Goal: Task Accomplishment & Management: Use online tool/utility

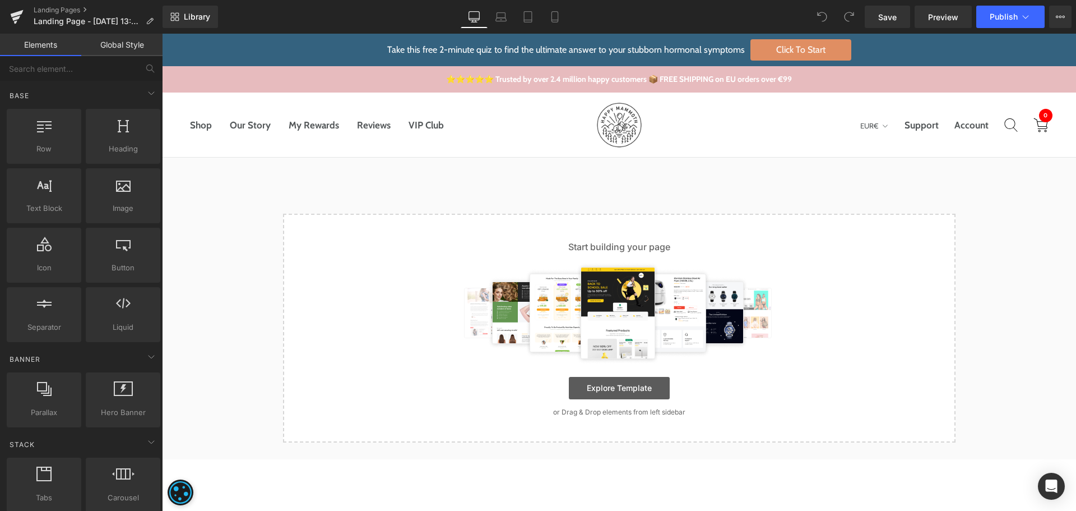
click at [649, 391] on link "Explore Template" at bounding box center [619, 388] width 101 height 22
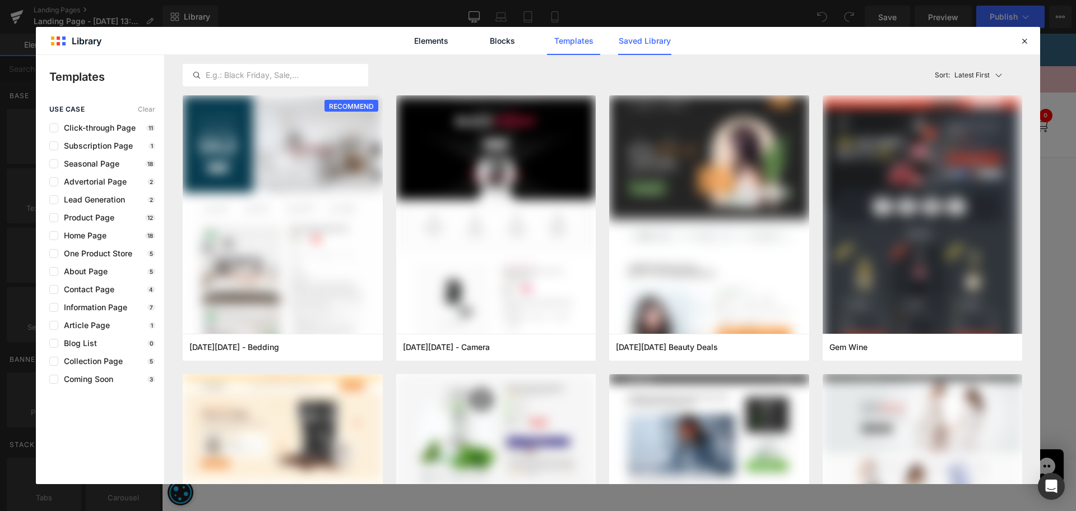
click at [647, 46] on link "Saved Library" at bounding box center [644, 41] width 53 height 28
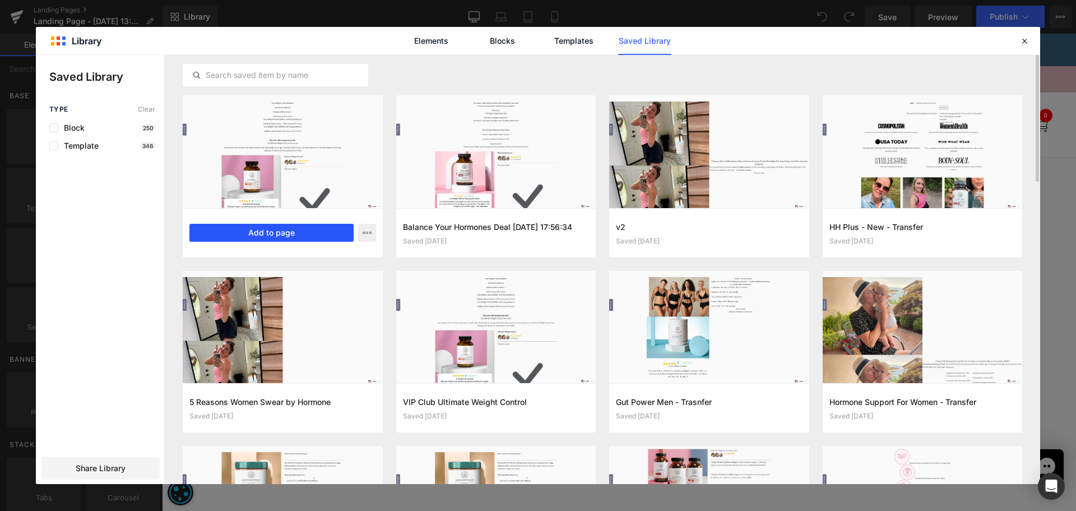
click at [327, 237] on button "Add to page" at bounding box center [271, 233] width 164 height 18
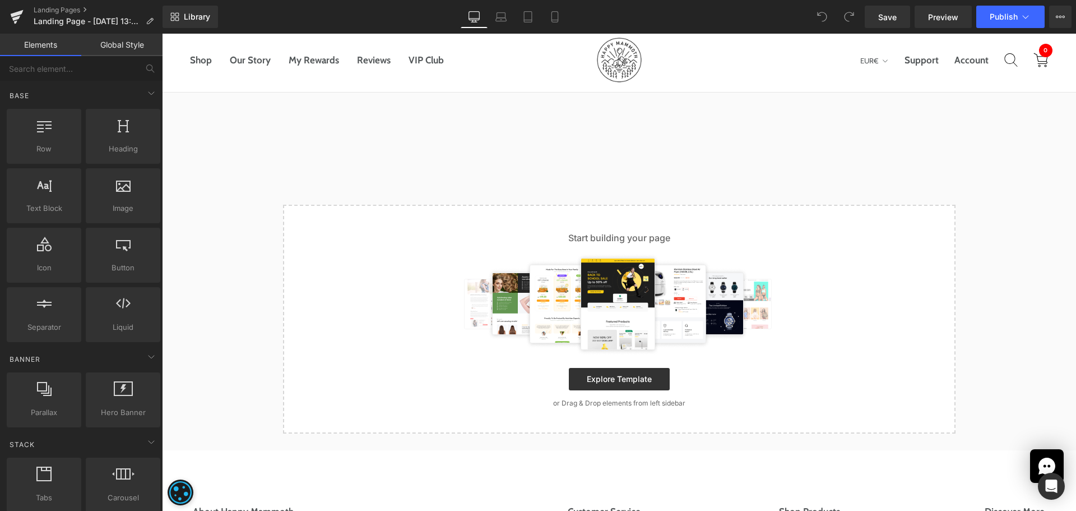
scroll to position [68, 0]
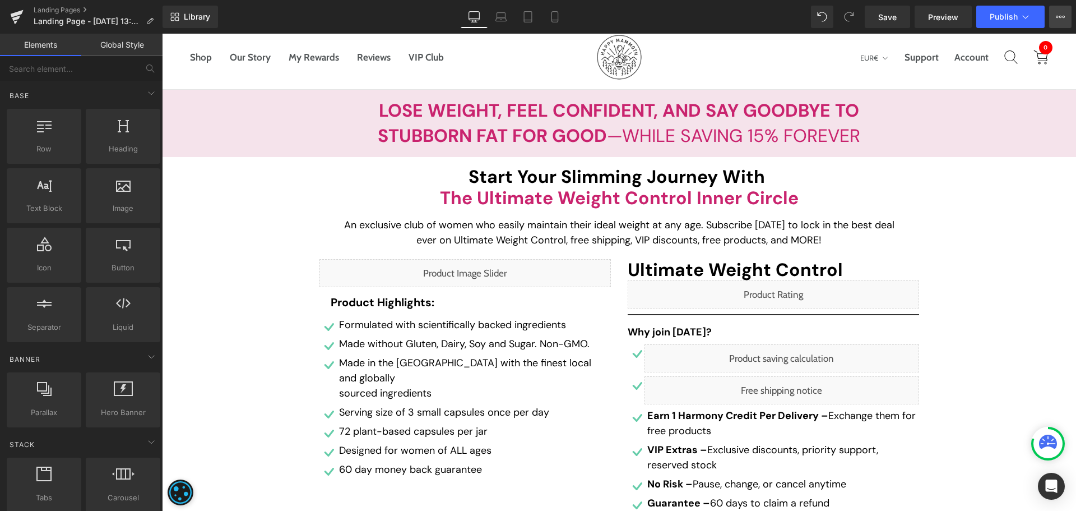
click at [1069, 18] on button "View Live Page View with current Template Save Template to Library Schedule Pub…" at bounding box center [1060, 17] width 22 height 22
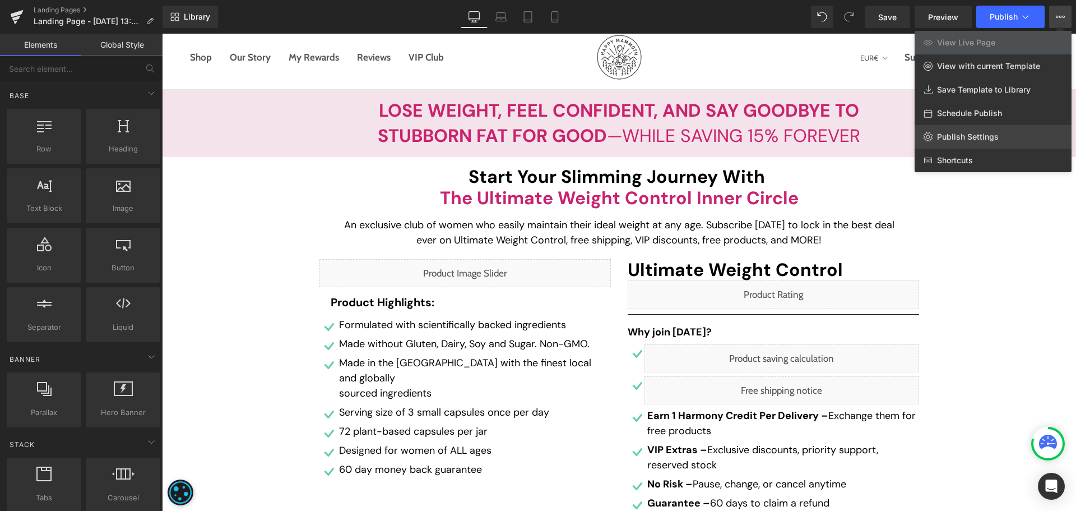
click at [990, 127] on link "Publish Settings" at bounding box center [993, 137] width 157 height 24
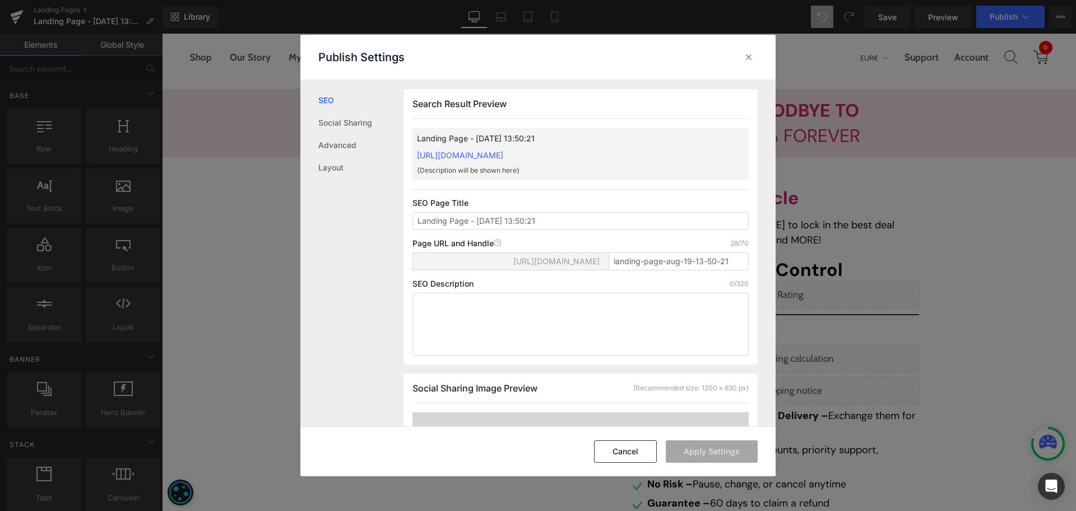
scroll to position [1, 0]
click at [582, 221] on input "Landing Page - [DATE] 13:50:21" at bounding box center [581, 220] width 336 height 18
paste input "VIP Club Ultimate Weight Control"
type input "VIP Club Ultimate Weight Control"
click at [691, 260] on input "landing-page-aug-19-13-50-21" at bounding box center [679, 261] width 140 height 18
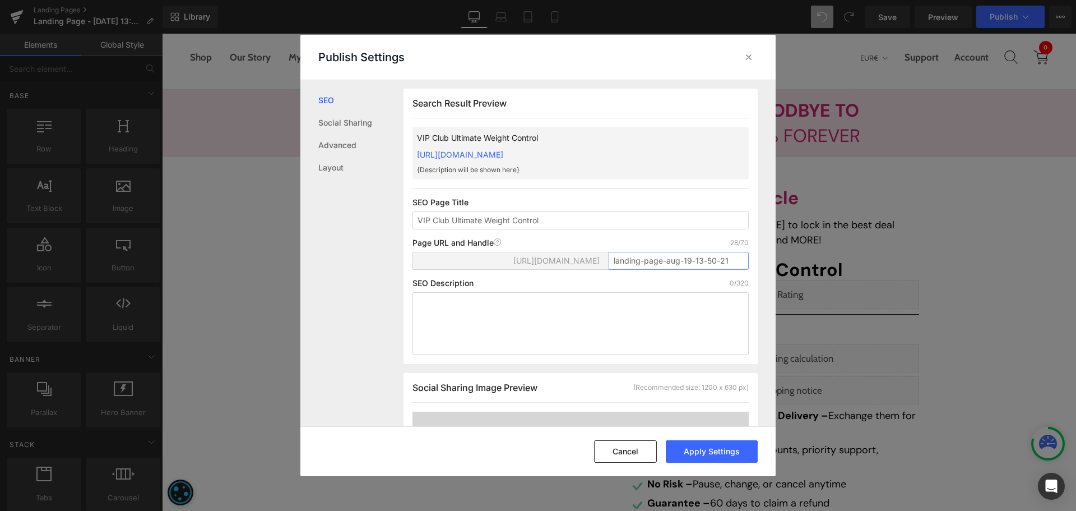
paste input "vip-weight-support"
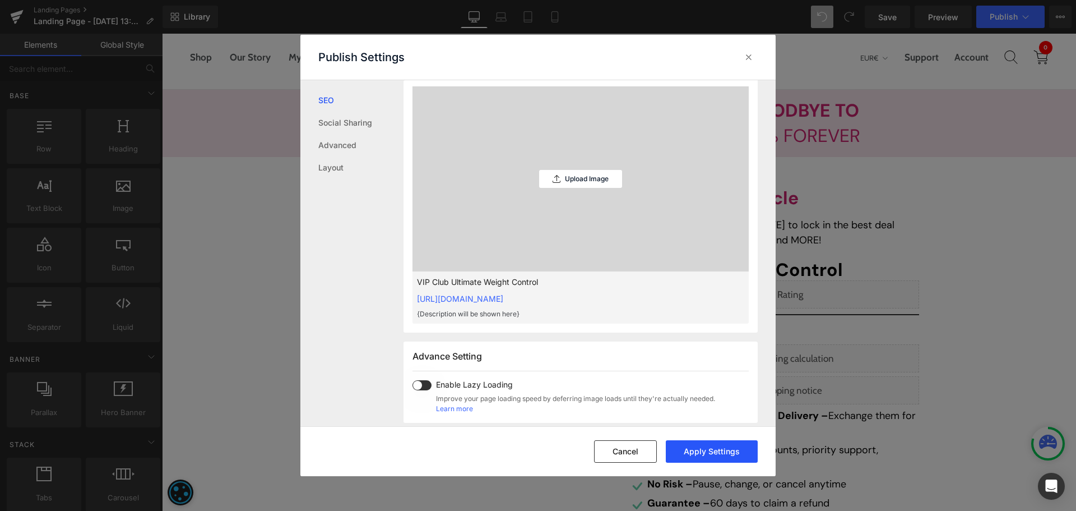
scroll to position [337, 0]
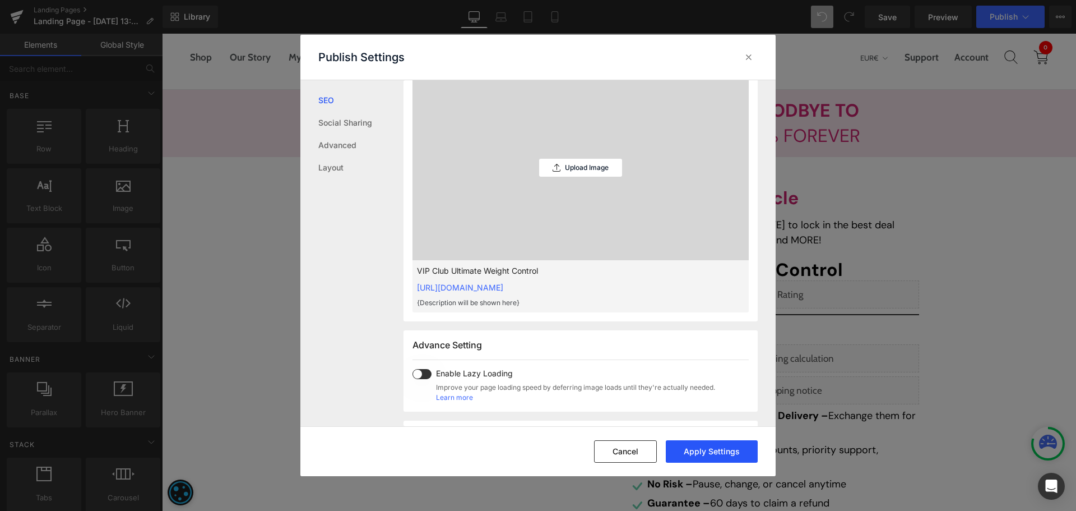
type input "vip-weight-support"
click at [717, 446] on button "Apply Settings" at bounding box center [712, 451] width 92 height 22
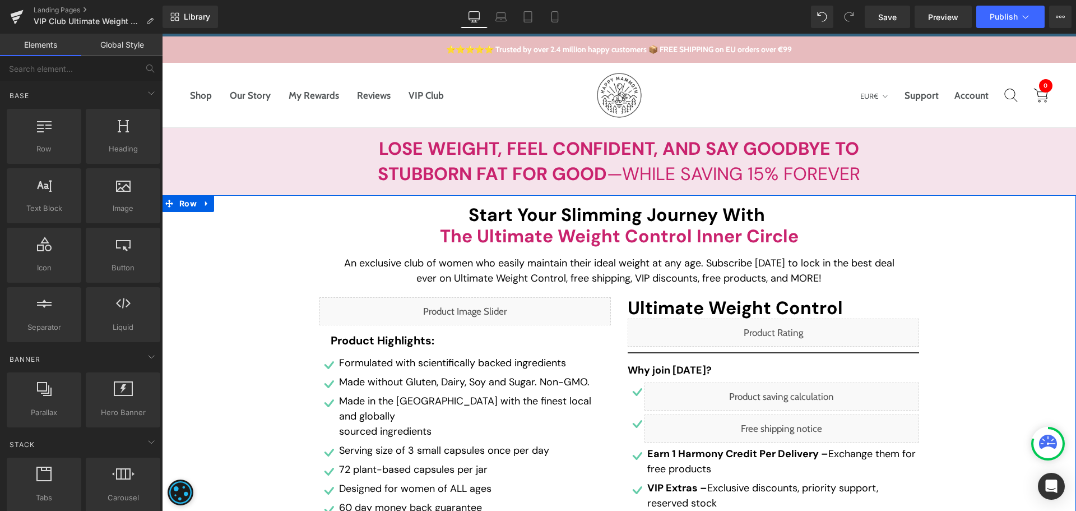
scroll to position [168, 0]
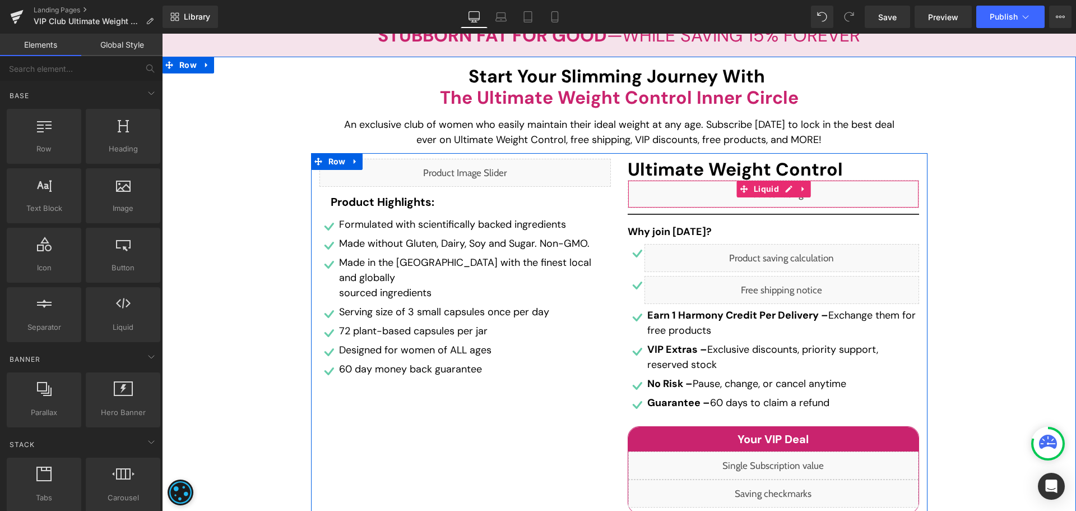
click at [789, 189] on div "Liquid" at bounding box center [773, 194] width 291 height 28
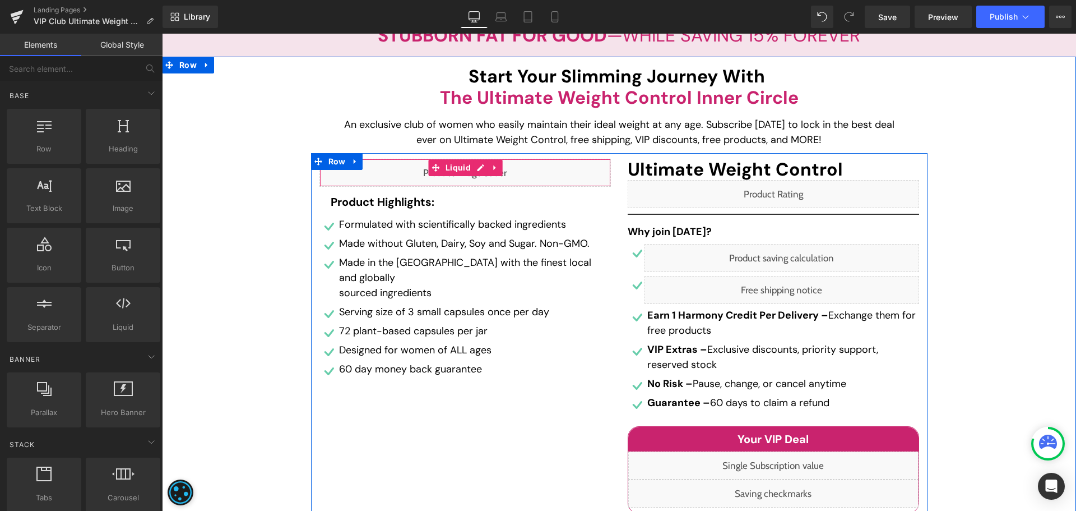
click at [471, 167] on div "Liquid" at bounding box center [464, 173] width 291 height 28
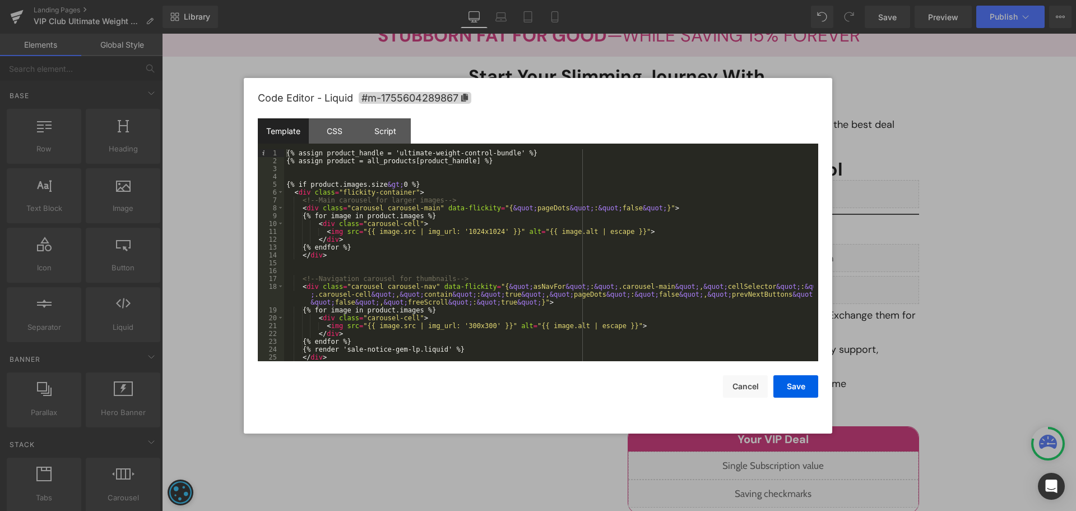
click at [754, 398] on div "Code Editor - Liquid #m-1755604289867 Template CSS Script Data 1 2 3 4 5 6 7 8 …" at bounding box center [538, 255] width 561 height 355
click at [750, 388] on button "Cancel" at bounding box center [745, 386] width 45 height 22
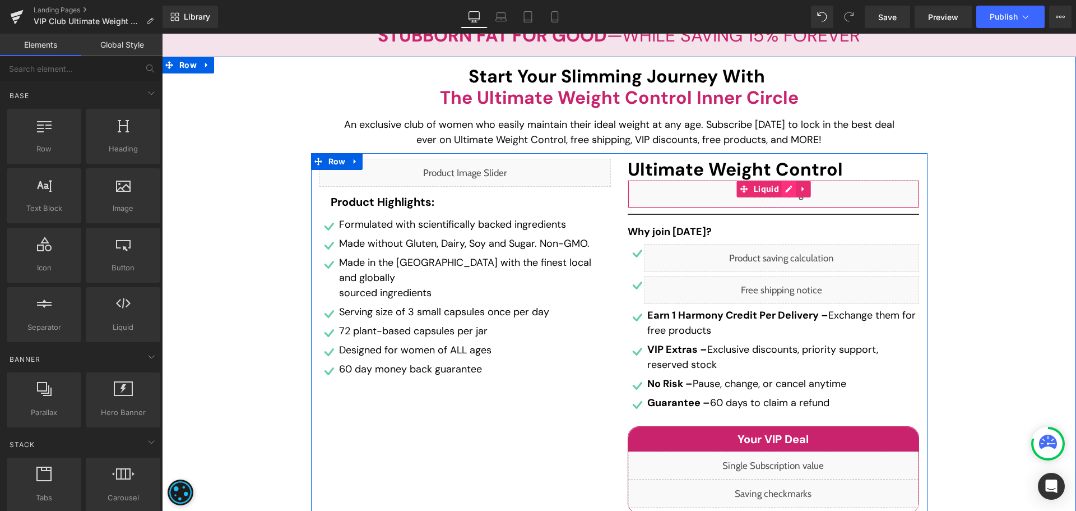
click at [790, 191] on div "Liquid" at bounding box center [773, 194] width 291 height 28
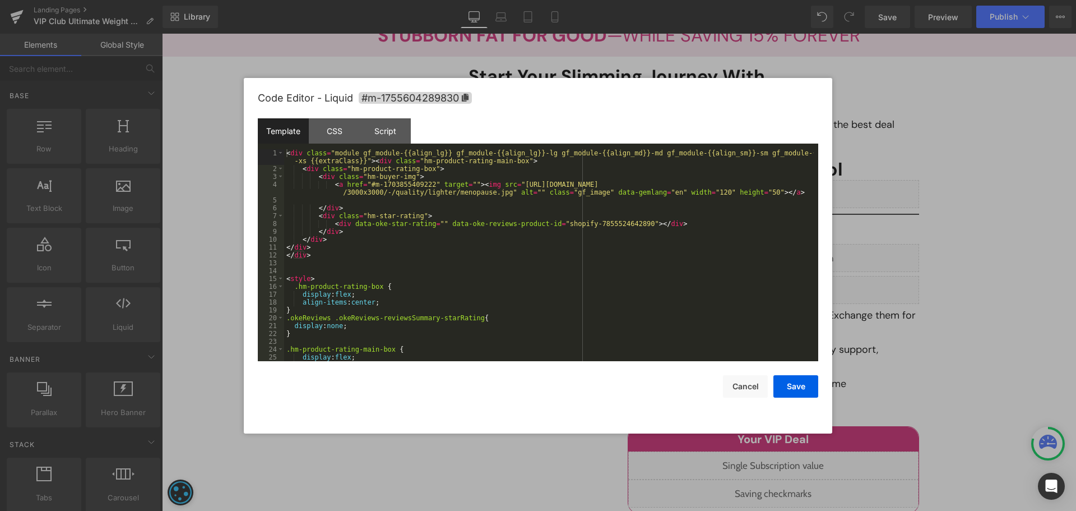
click at [621, 224] on div "< div class = "module gf_module-{{align_lg}} gf_module-{{align_lg}}-lg gf_modul…" at bounding box center [549, 266] width 530 height 235
click at [622, 224] on div "< div class = "module gf_module-{{align_lg}} gf_module-{{align_lg}}-lg gf_modul…" at bounding box center [549, 266] width 530 height 235
drag, startPoint x: 799, startPoint y: 390, endPoint x: 604, endPoint y: 274, distance: 227.2
click at [799, 390] on button "Save" at bounding box center [796, 386] width 45 height 22
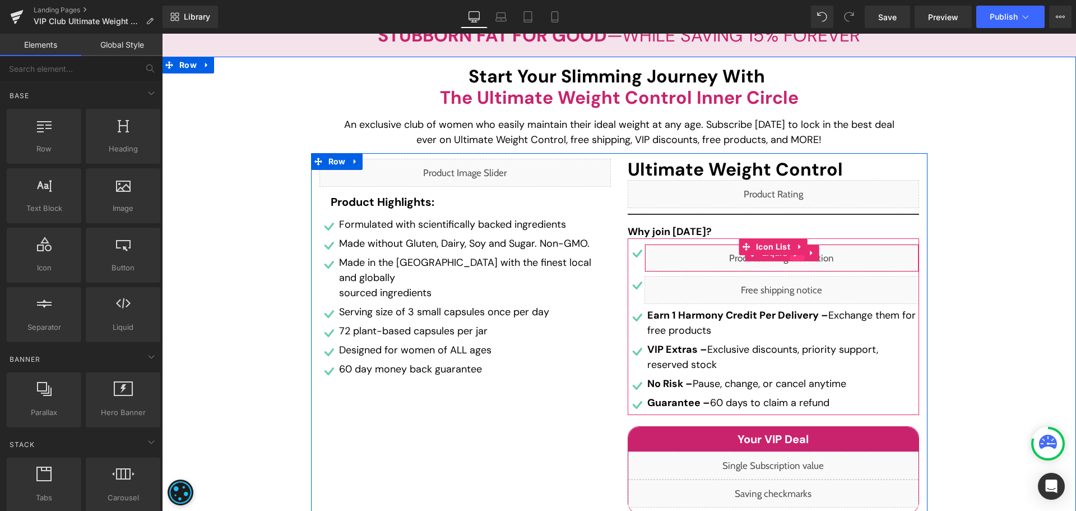
click at [792, 261] on div "Liquid" at bounding box center [782, 258] width 275 height 28
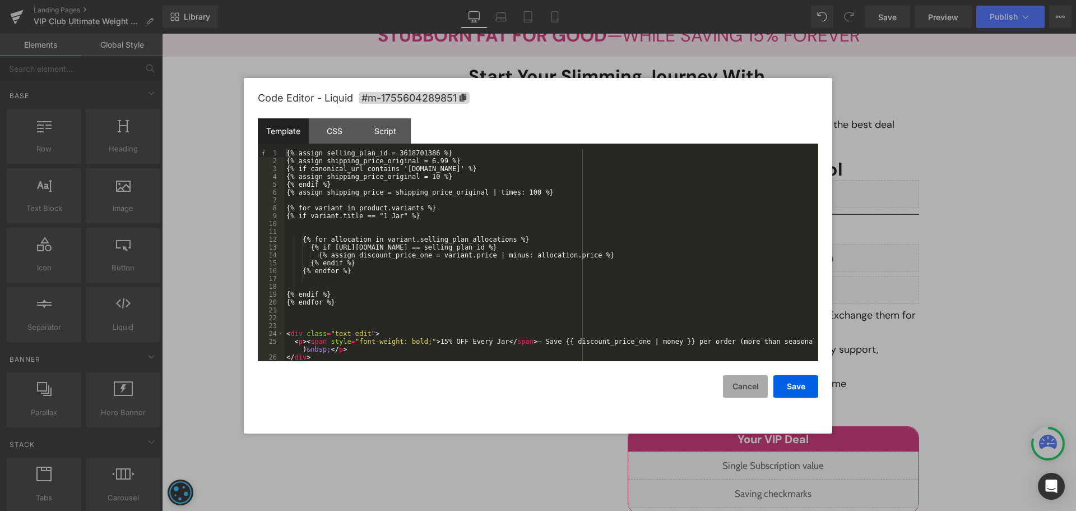
click at [752, 386] on button "Cancel" at bounding box center [745, 386] width 45 height 22
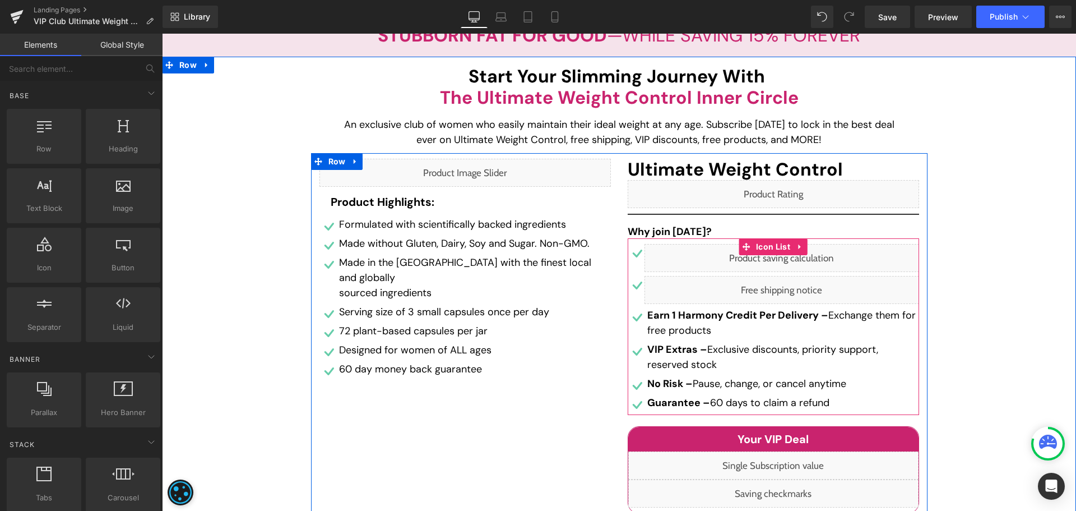
click at [788, 285] on div "Liquid" at bounding box center [782, 290] width 275 height 28
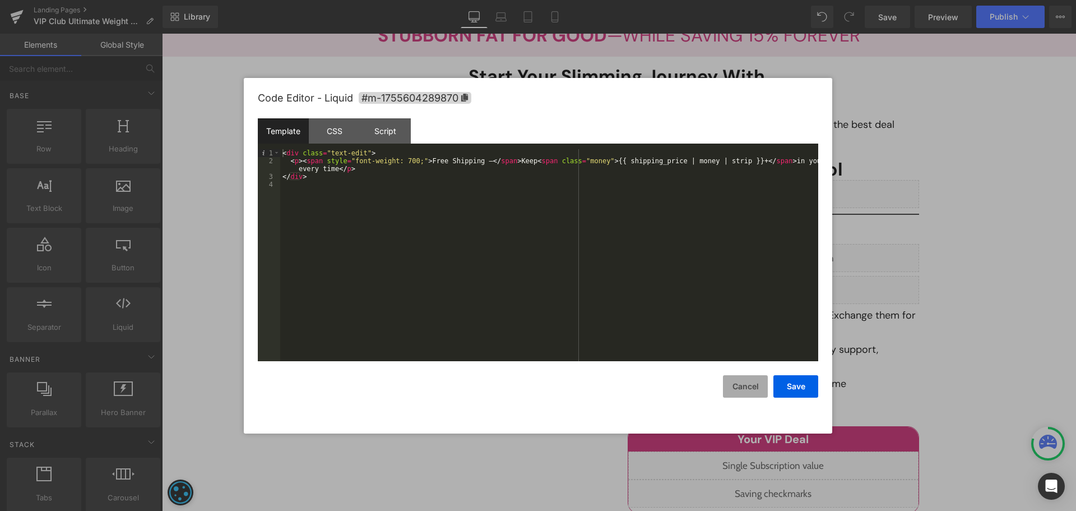
click at [758, 380] on button "Cancel" at bounding box center [745, 386] width 45 height 22
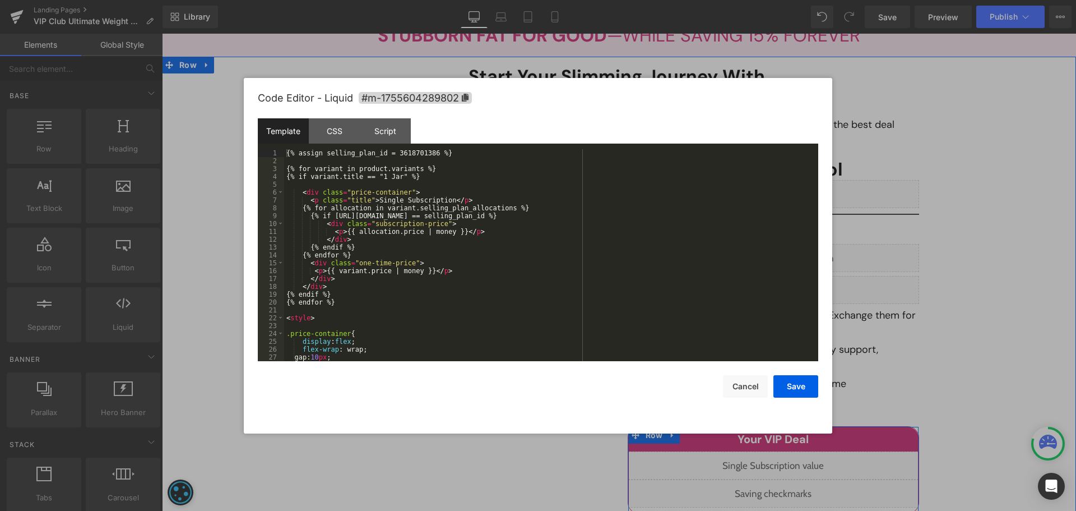
click at [782, 465] on div "Liquid" at bounding box center [773, 465] width 290 height 28
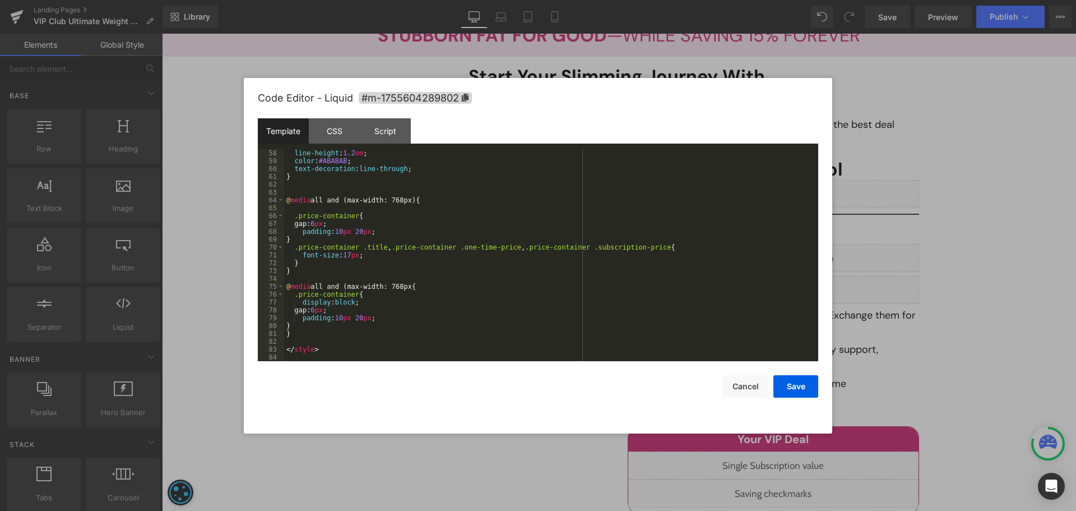
scroll to position [447, 0]
click at [740, 390] on button "Cancel" at bounding box center [745, 386] width 45 height 22
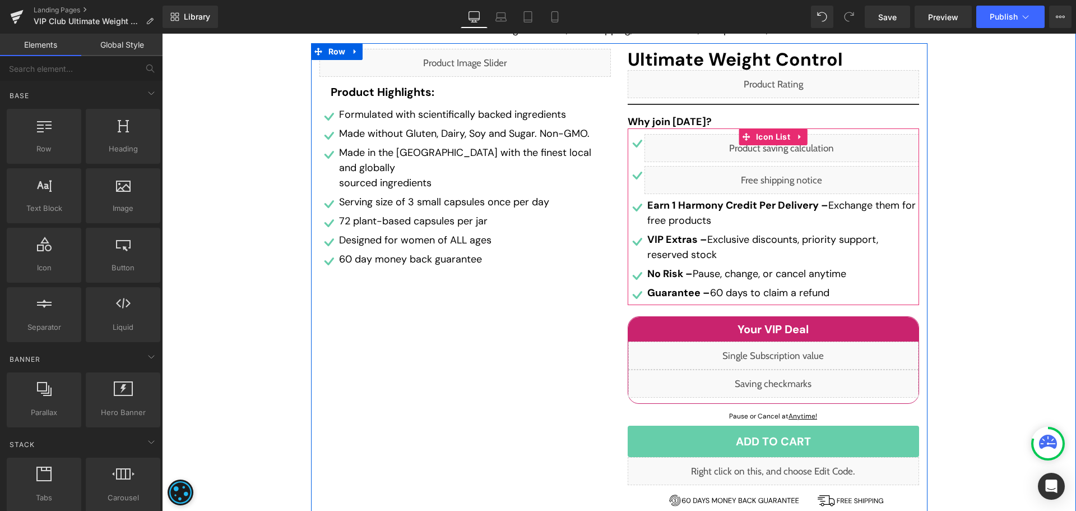
scroll to position [280, 0]
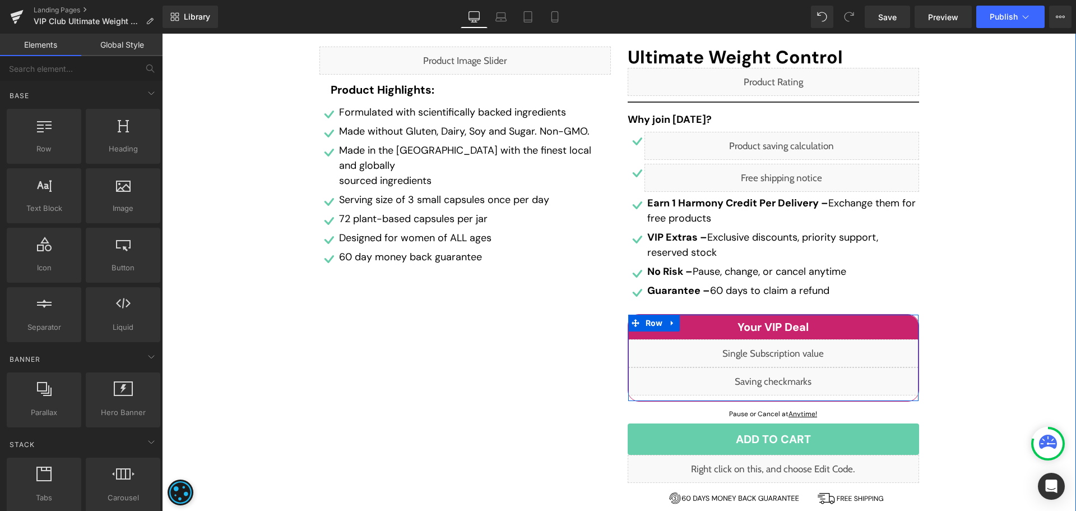
click at [781, 379] on div "Liquid" at bounding box center [773, 381] width 290 height 28
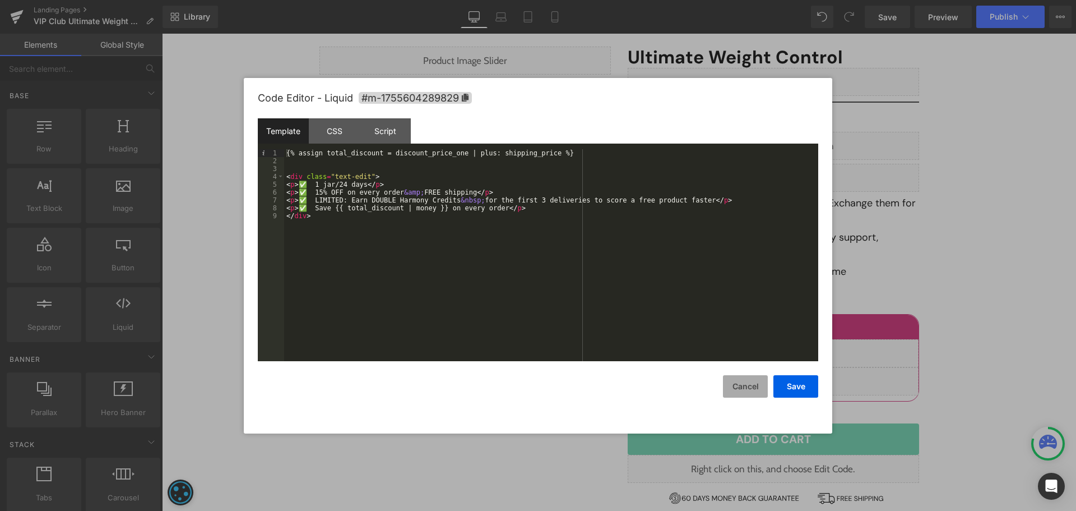
click at [748, 386] on button "Cancel" at bounding box center [745, 386] width 45 height 22
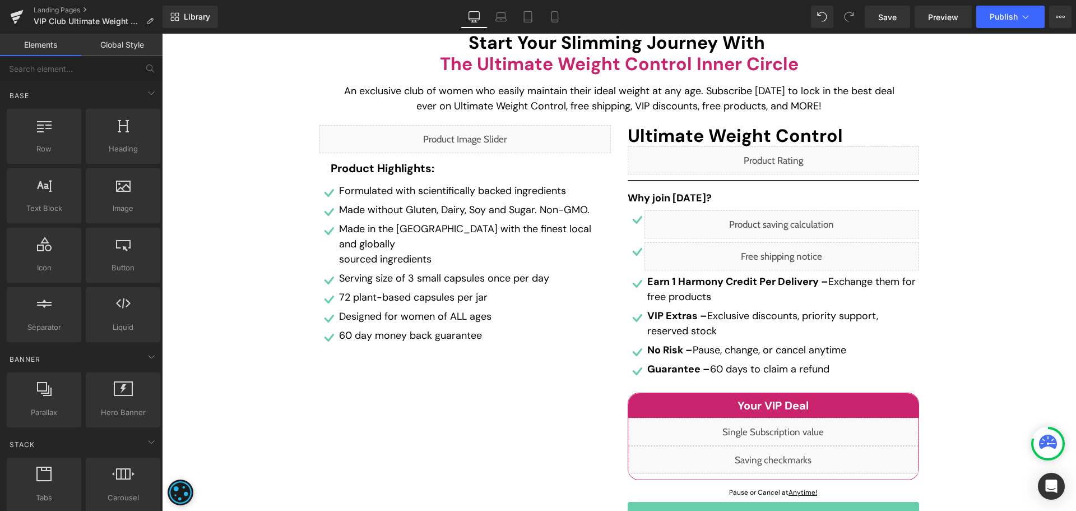
scroll to position [0, 0]
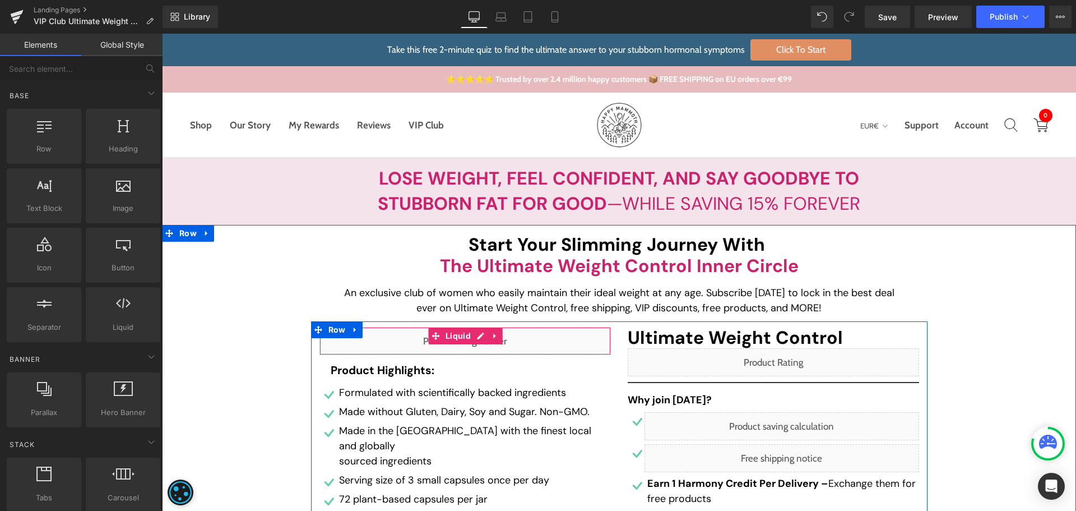
click at [478, 335] on div "Liquid" at bounding box center [464, 341] width 291 height 28
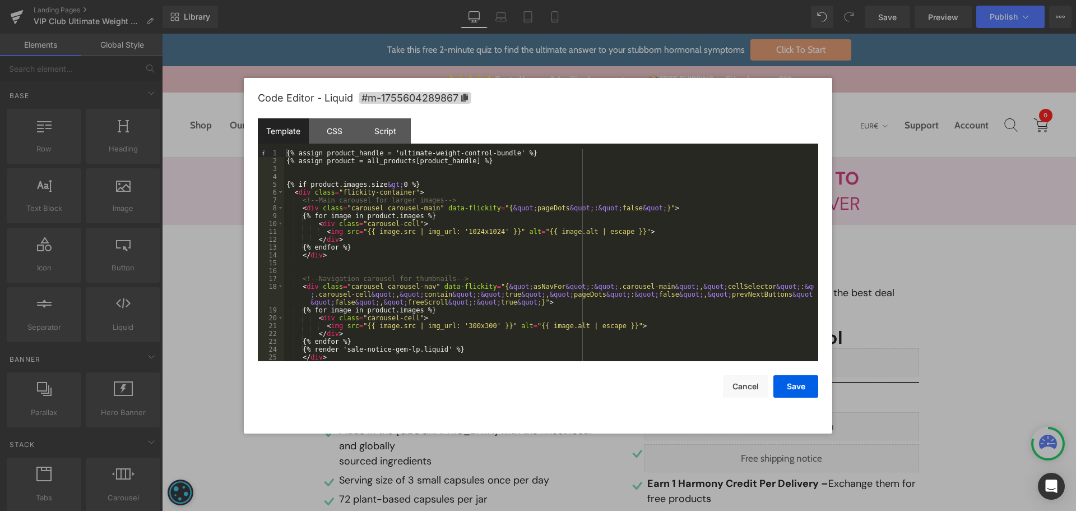
click at [498, 154] on div "{% assign product_handle = 'ultimate-weight-control-bundle' %} {% assign produc…" at bounding box center [549, 263] width 530 height 228
click at [498, 152] on div "{% assign product_handle = 'ultimate-weight-control-bundle' %} {% assign produc…" at bounding box center [549, 263] width 530 height 228
click at [500, 152] on div "{% assign product_handle = 'ultimate-weight-control-bundle' %} {% assign produc…" at bounding box center [549, 263] width 530 height 228
click at [386, 152] on div "{% assign product_handle = 'ultimate-weight-control-bundle' %} {% assign produc…" at bounding box center [549, 263] width 530 height 228
click at [389, 152] on div "{% assign product_handle = 'ultimate-weight-control-bundle' %} {% assign produc…" at bounding box center [549, 255] width 530 height 212
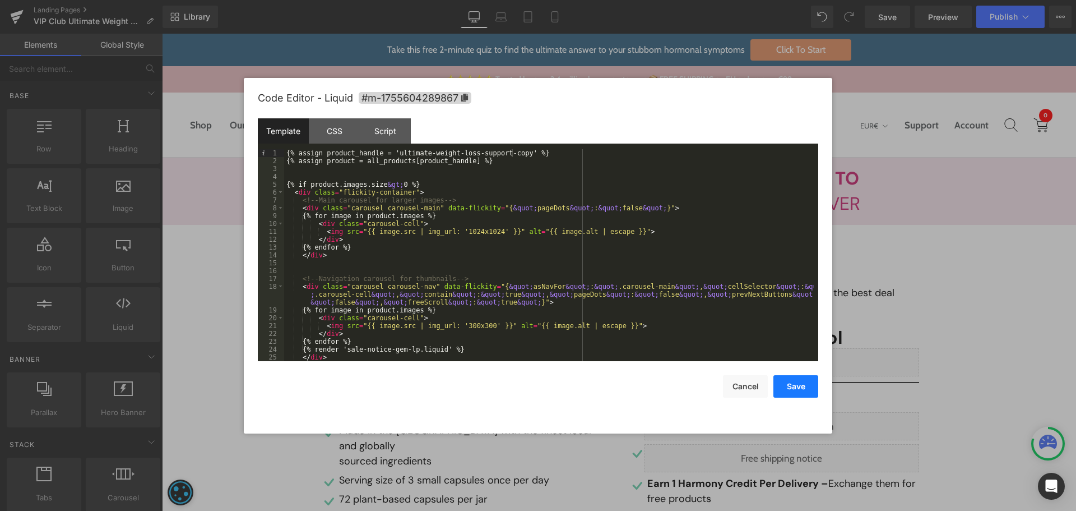
click at [789, 387] on button "Save" at bounding box center [796, 386] width 45 height 22
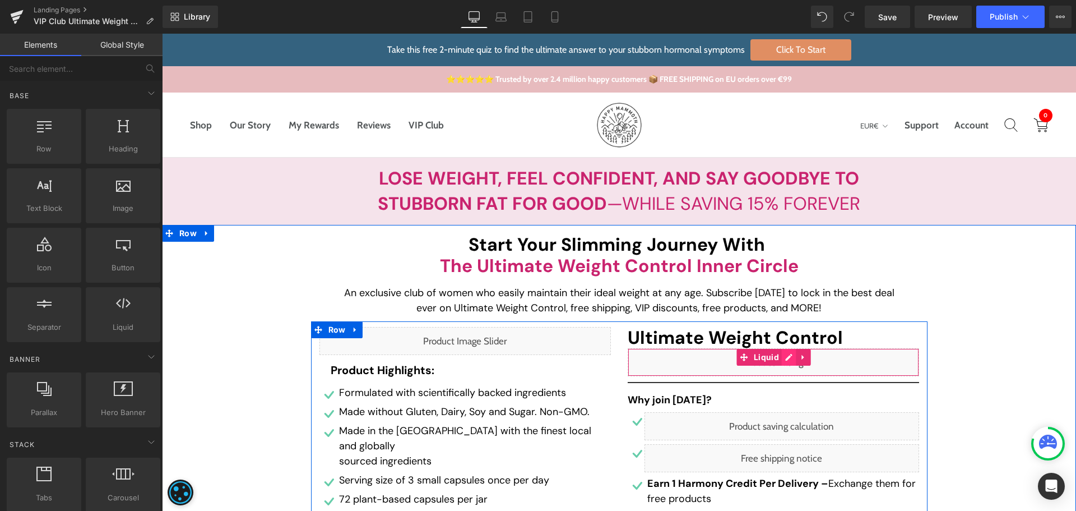
click at [784, 355] on div "Liquid" at bounding box center [773, 362] width 291 height 28
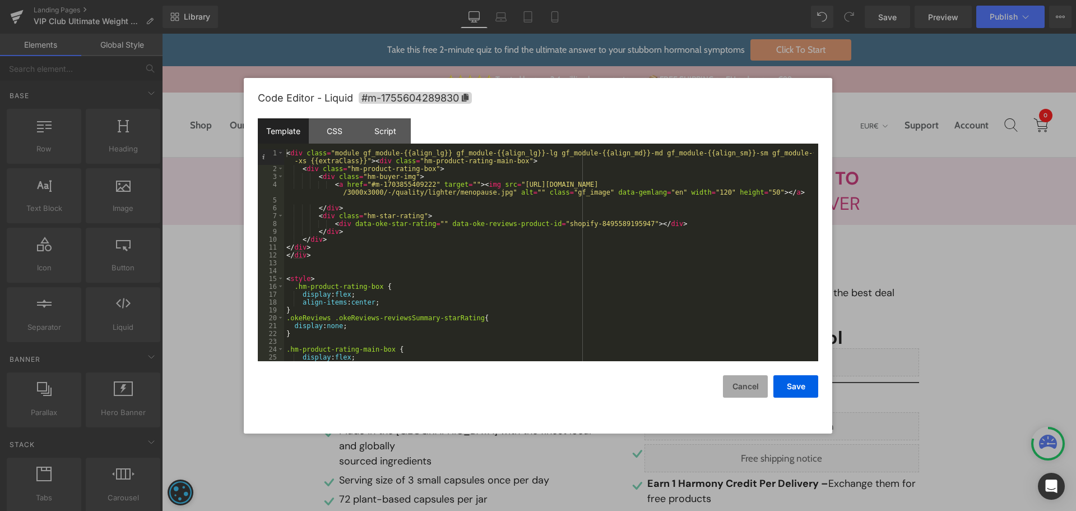
click at [747, 388] on button "Cancel" at bounding box center [745, 386] width 45 height 22
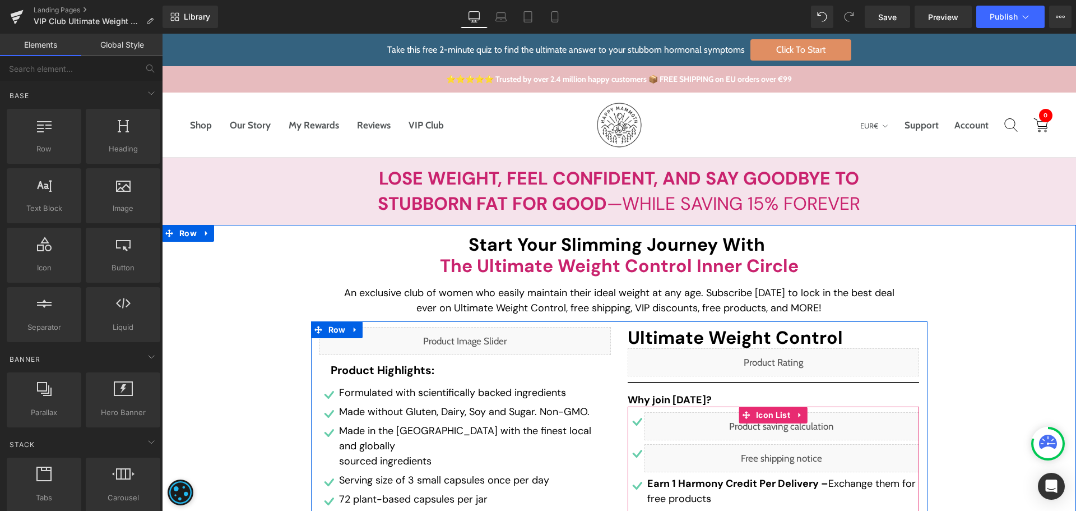
click at [790, 428] on div "Liquid" at bounding box center [782, 426] width 275 height 28
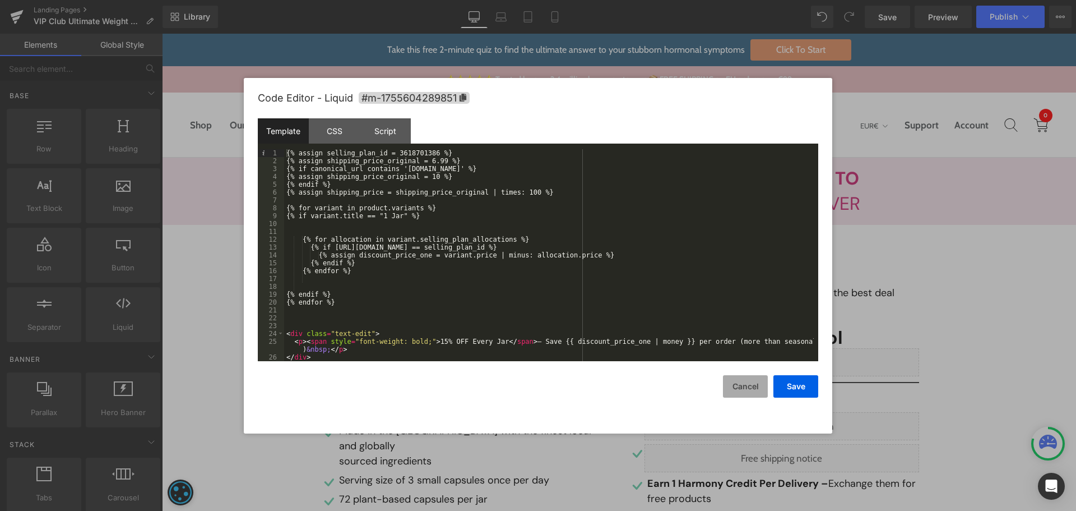
click at [740, 385] on button "Cancel" at bounding box center [745, 386] width 45 height 22
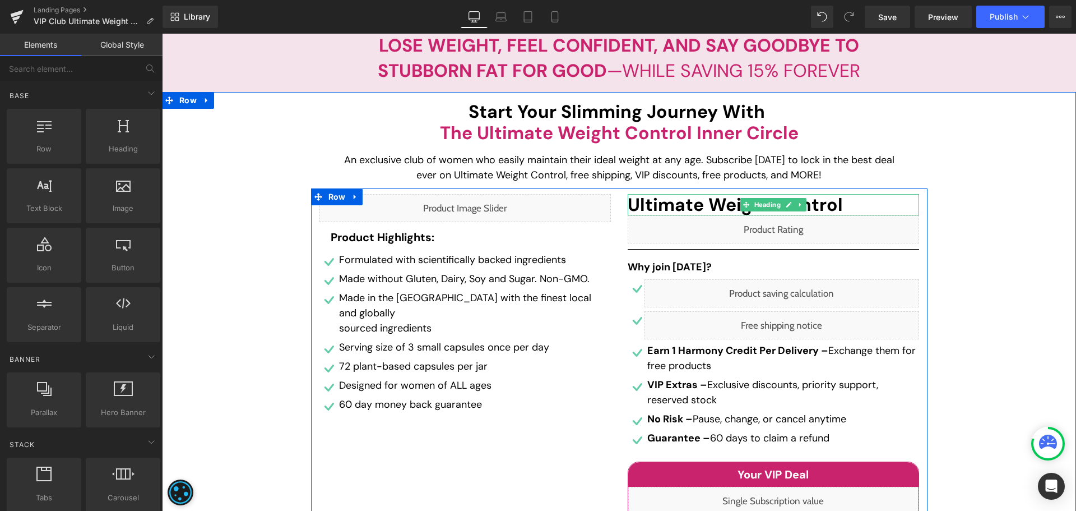
scroll to position [168, 0]
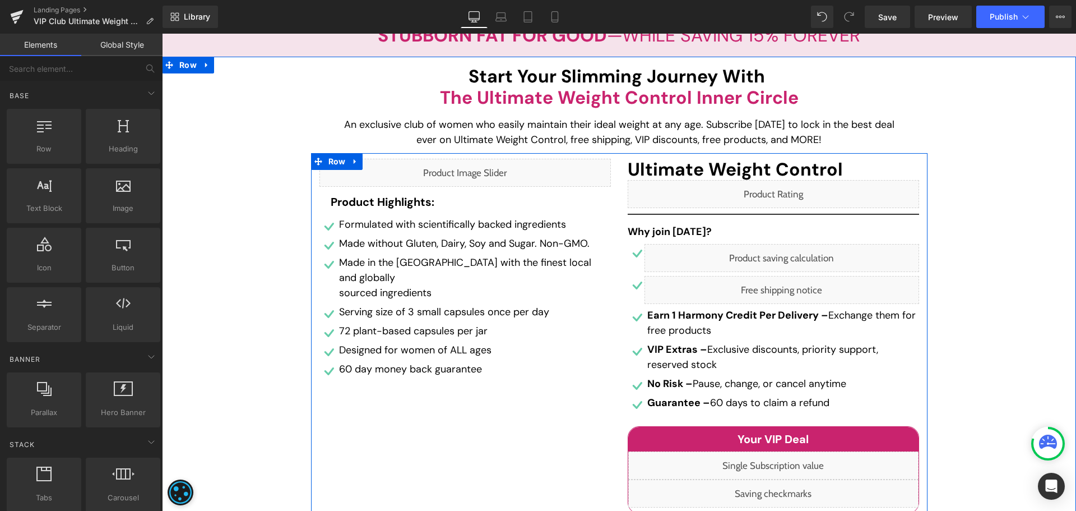
click at [785, 291] on div "Liquid" at bounding box center [782, 290] width 275 height 28
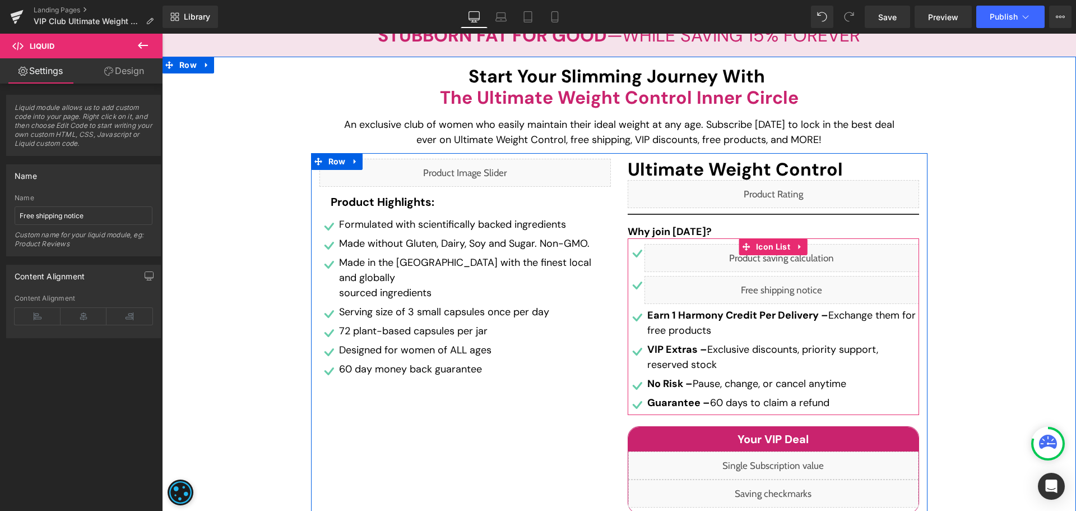
click at [793, 286] on div "Liquid" at bounding box center [782, 290] width 275 height 28
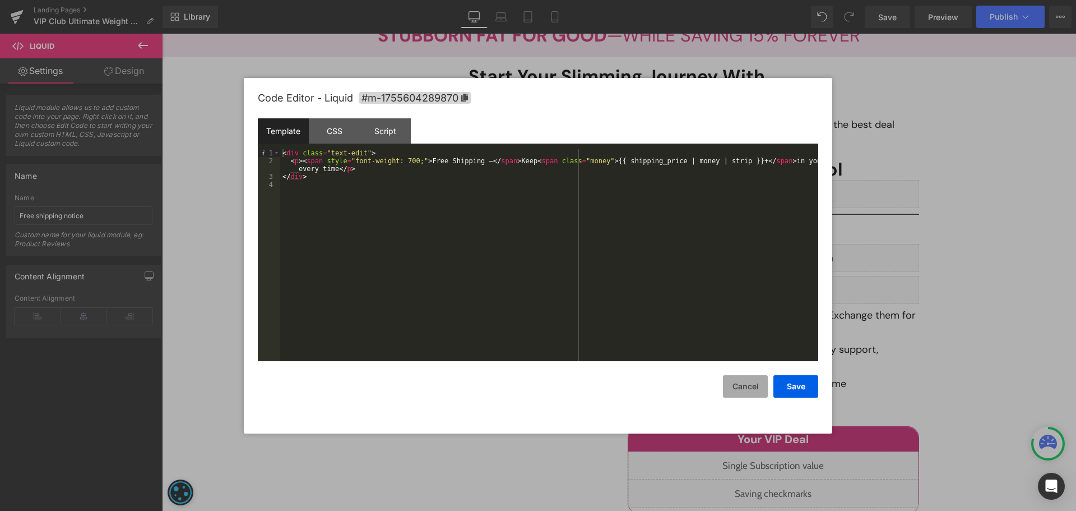
click at [755, 384] on button "Cancel" at bounding box center [745, 386] width 45 height 22
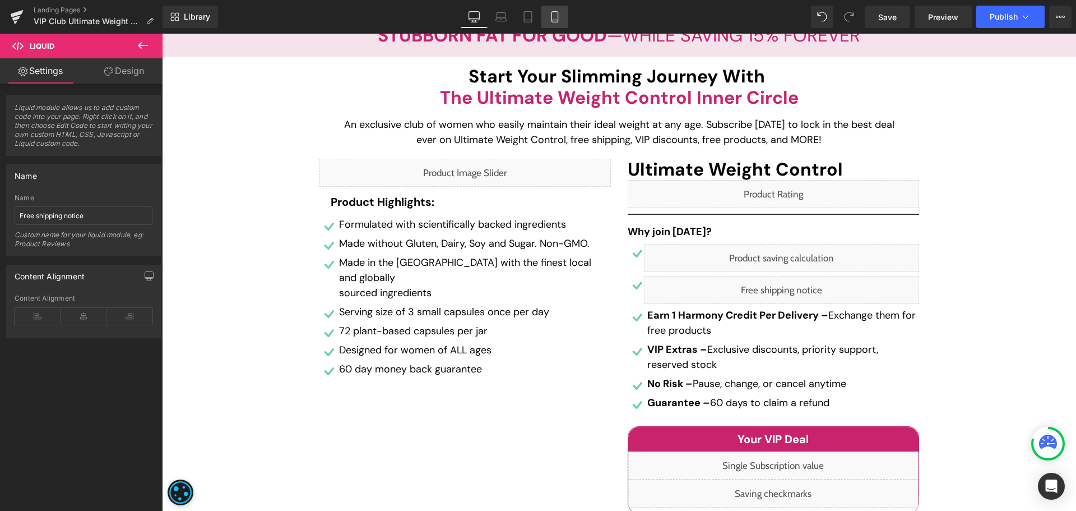
click at [552, 13] on icon at bounding box center [554, 16] width 11 height 11
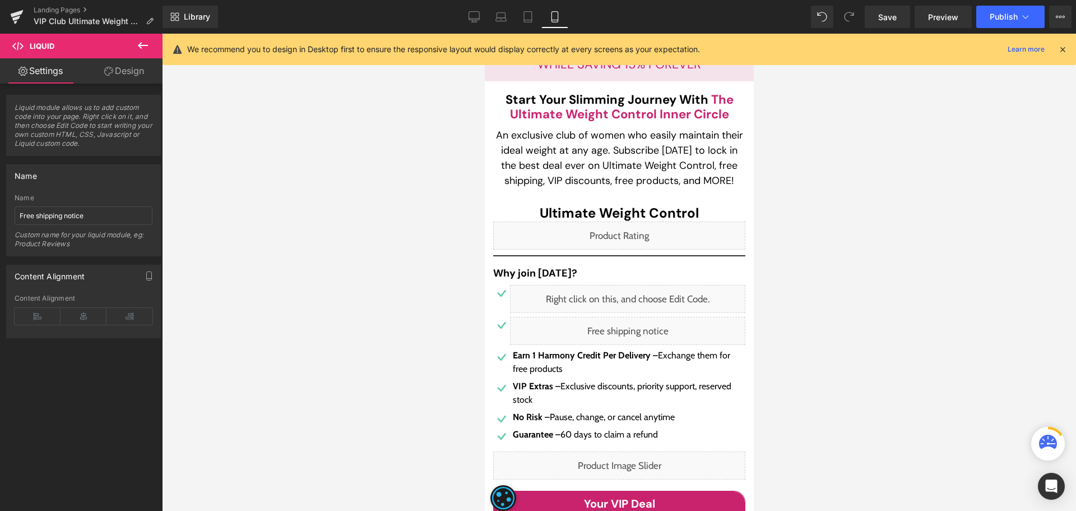
scroll to position [0, 0]
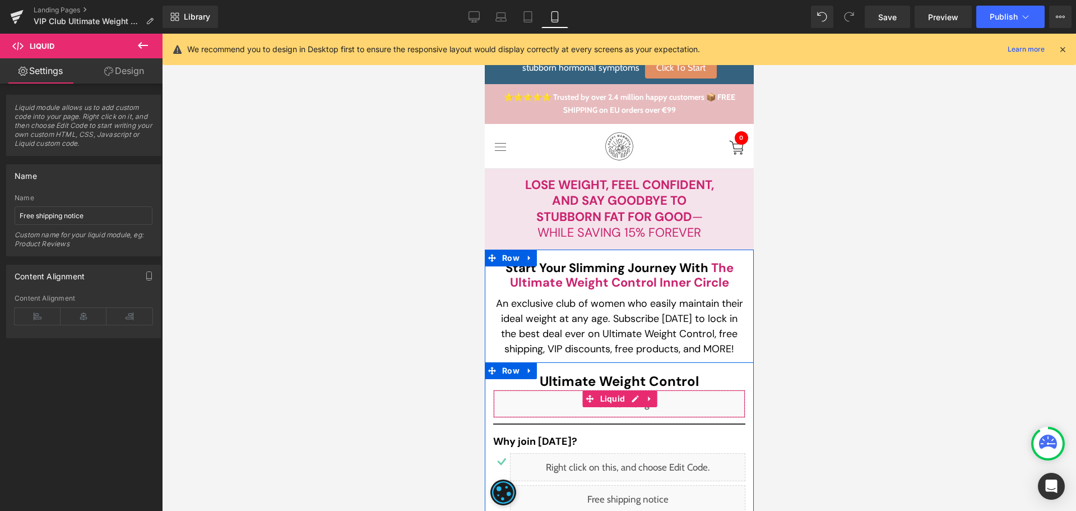
click at [627, 401] on div "Liquid" at bounding box center [619, 404] width 252 height 28
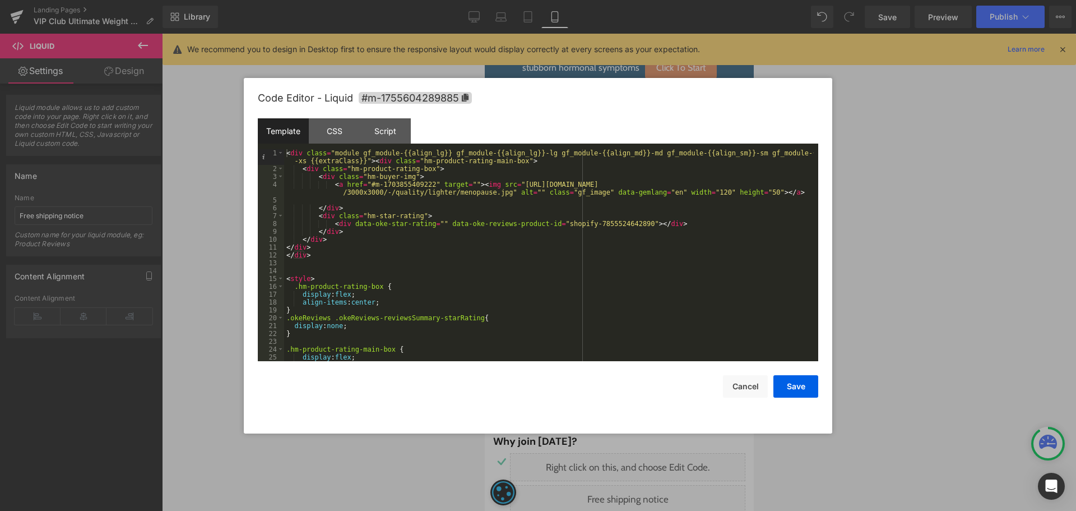
click at [597, 223] on div "< div class = "module gf_module-{{align_lg}} gf_module-{{align_lg}}-lg gf_modul…" at bounding box center [549, 266] width 530 height 235
click at [796, 384] on button "Save" at bounding box center [796, 386] width 45 height 22
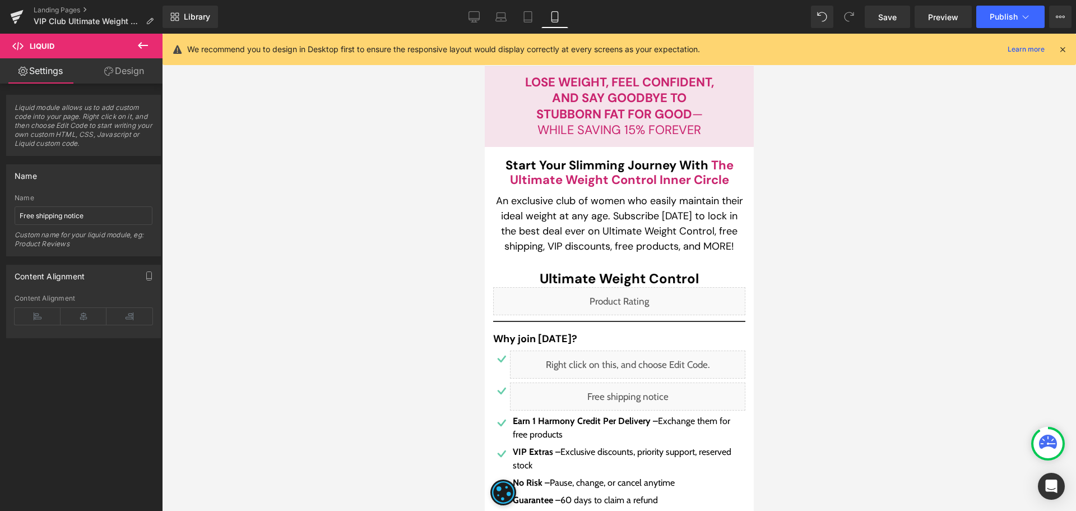
scroll to position [168, 0]
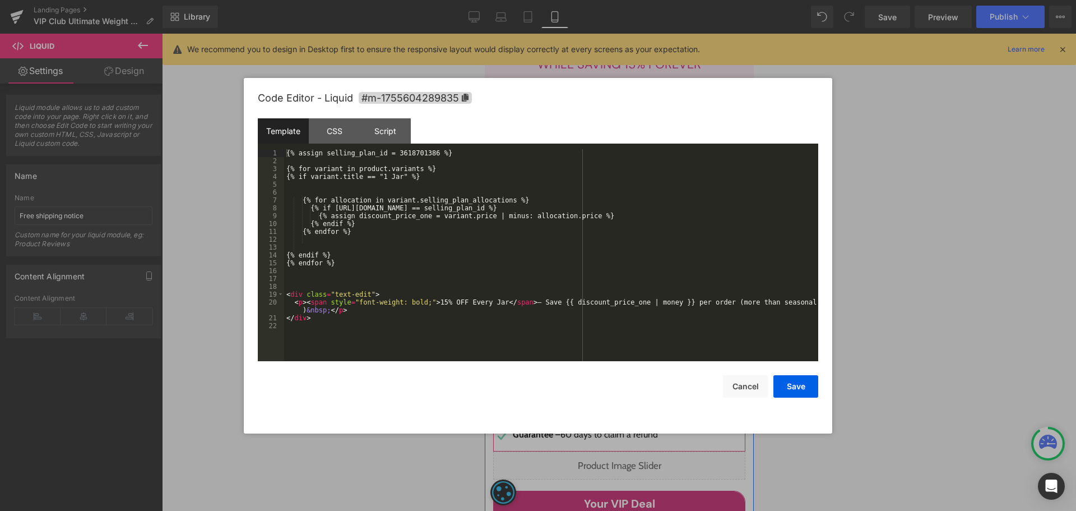
click at [634, 298] on div "Liquid" at bounding box center [627, 299] width 235 height 28
click at [767, 383] on button "Cancel" at bounding box center [745, 386] width 45 height 22
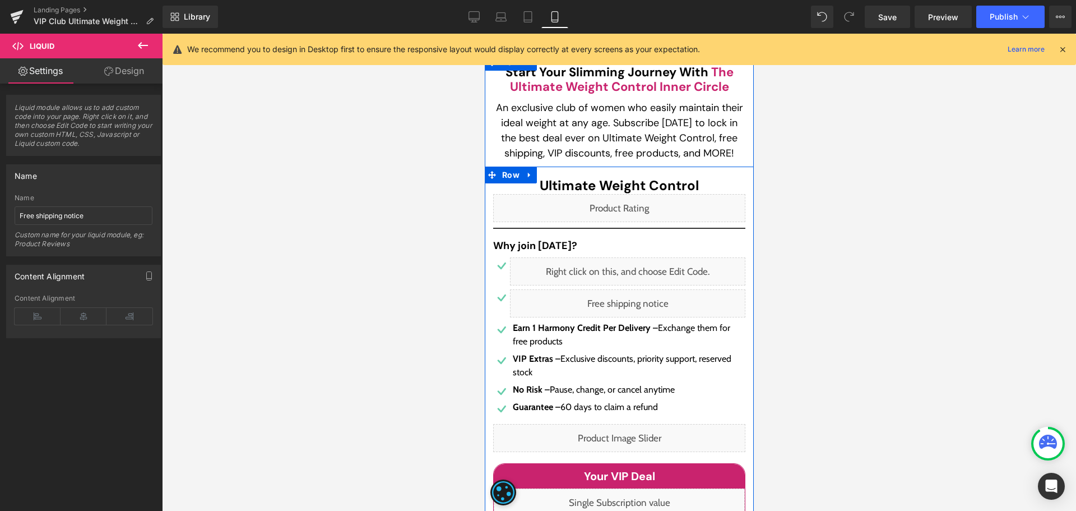
scroll to position [224, 0]
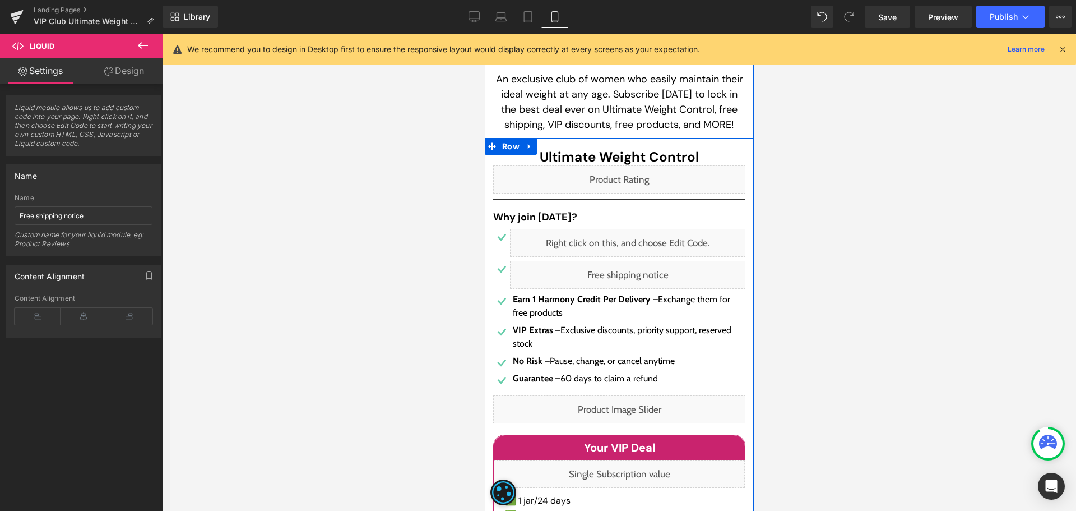
click at [625, 411] on div "Liquid" at bounding box center [619, 409] width 252 height 28
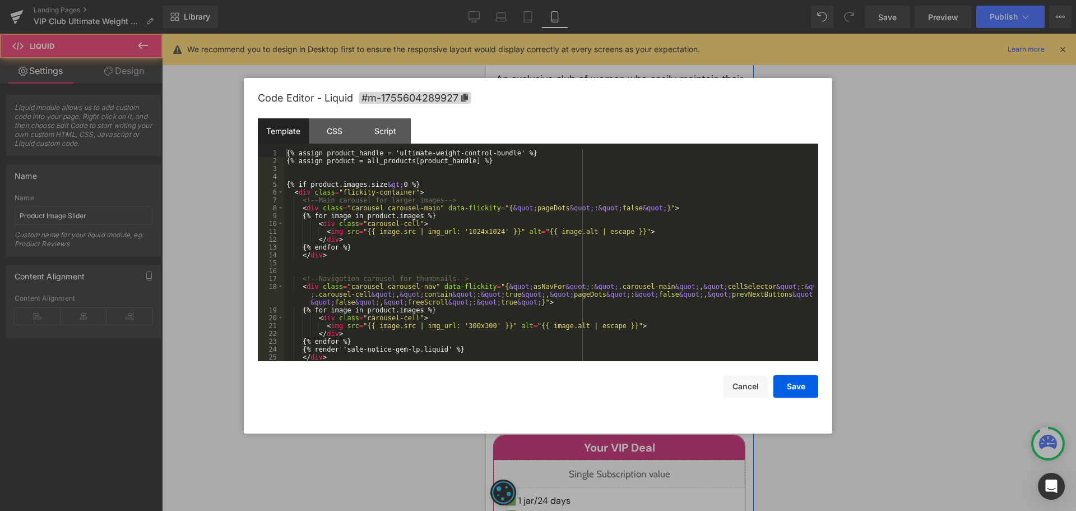
click at [631, 405] on div "Liquid" at bounding box center [619, 409] width 252 height 28
click at [499, 154] on div "{% assign product_handle = 'ultimate-weight-control-bundle' %} {% assign produc…" at bounding box center [549, 263] width 530 height 228
click at [501, 152] on div "{% assign product_handle = 'ultimate-weight-control-bundle' %} {% assign produc…" at bounding box center [549, 263] width 530 height 228
click at [390, 152] on div "{% assign product_handle = 'ultimate-weight-control-bundle' %} {% assign produc…" at bounding box center [549, 263] width 530 height 228
click at [807, 392] on button "Save" at bounding box center [796, 386] width 45 height 22
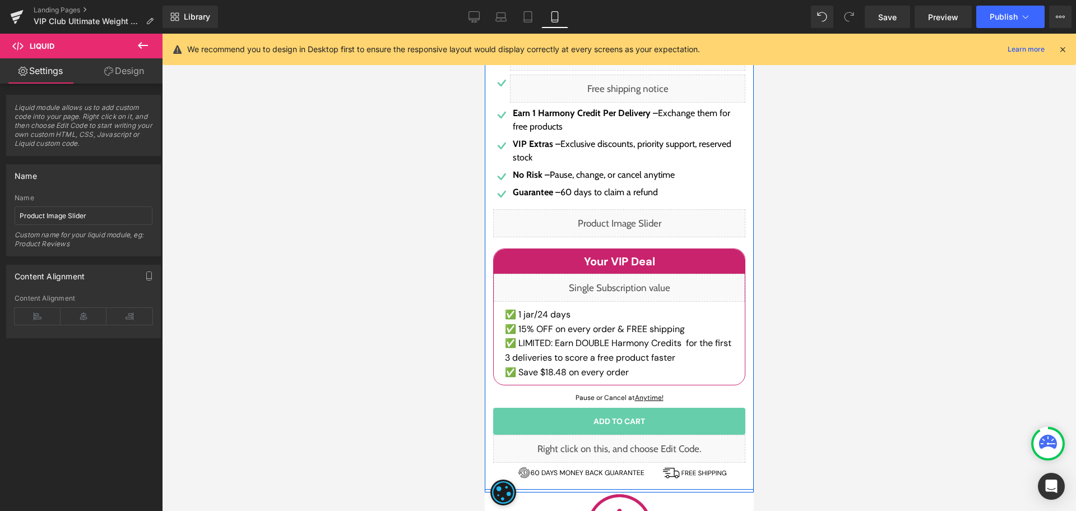
scroll to position [448, 0]
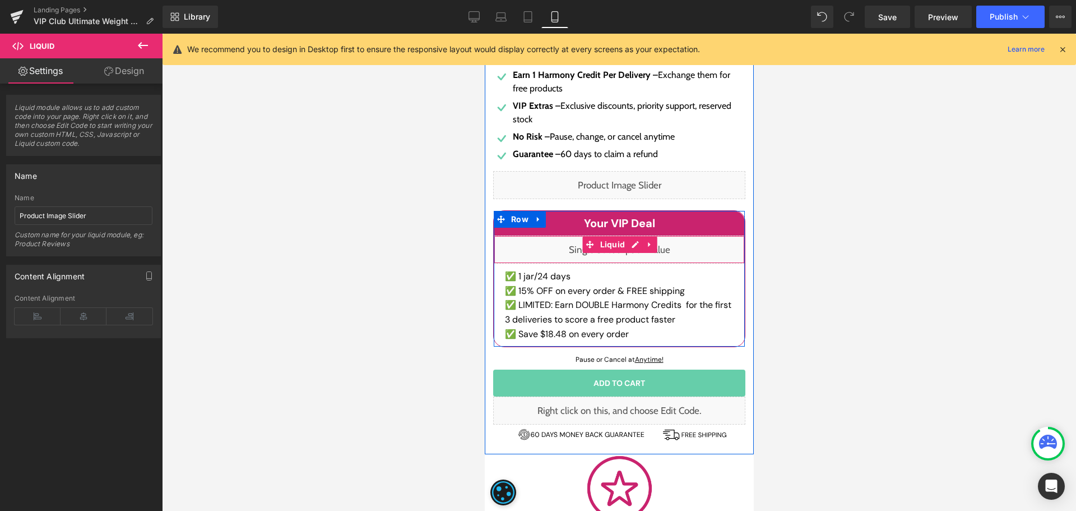
click at [636, 247] on div "Liquid" at bounding box center [618, 249] width 251 height 28
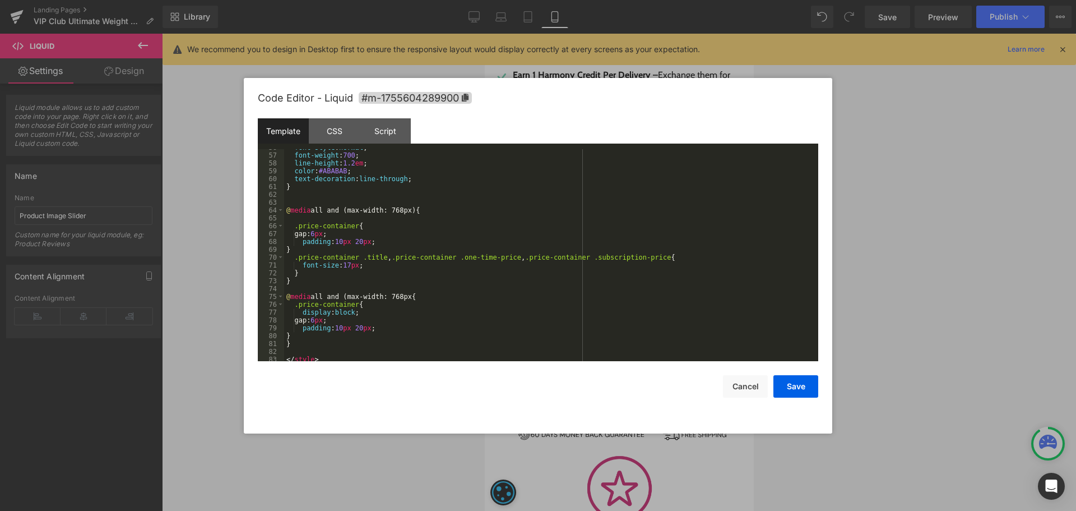
scroll to position [447, 0]
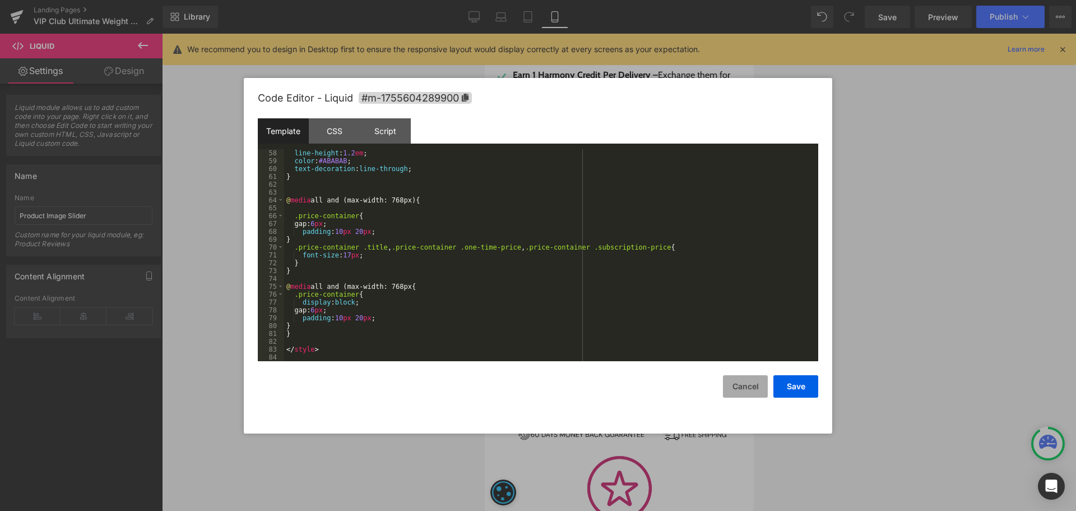
click at [751, 386] on button "Cancel" at bounding box center [745, 386] width 45 height 22
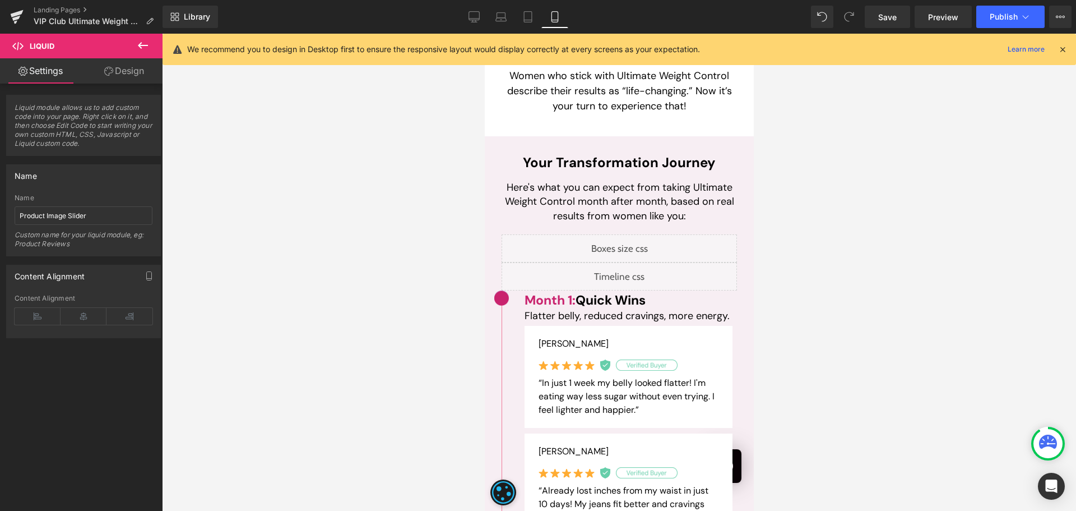
scroll to position [1289, 0]
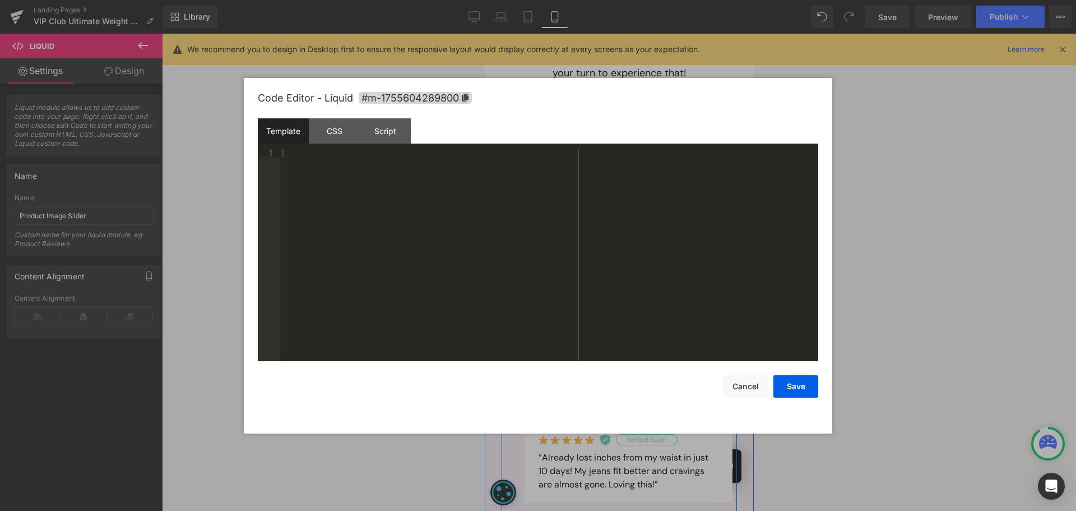
click at [631, 210] on div "Liquid" at bounding box center [618, 215] width 235 height 28
click at [740, 374] on div "Save Cancel" at bounding box center [538, 379] width 561 height 36
click at [739, 381] on button "Cancel" at bounding box center [745, 386] width 45 height 22
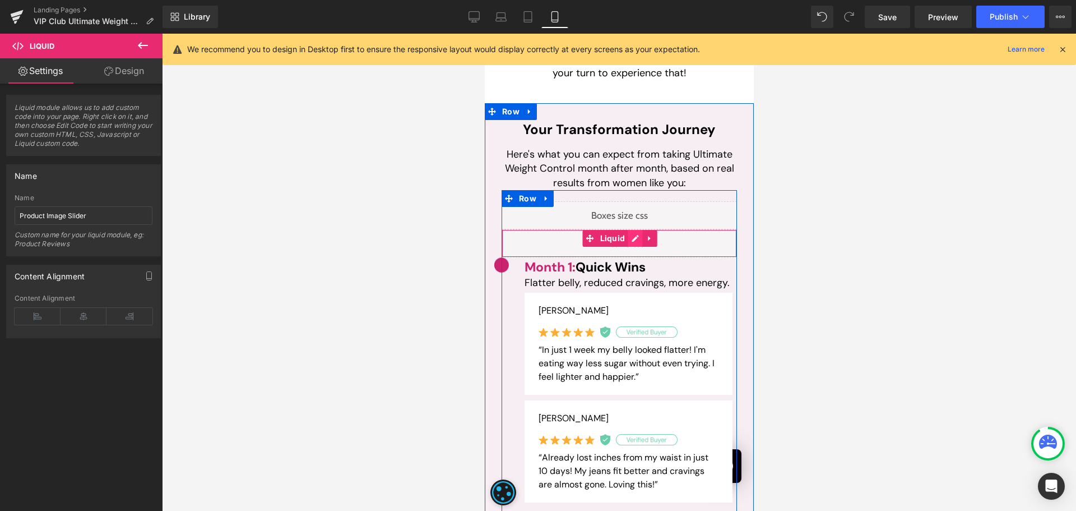
click at [630, 242] on div "Liquid" at bounding box center [618, 243] width 235 height 28
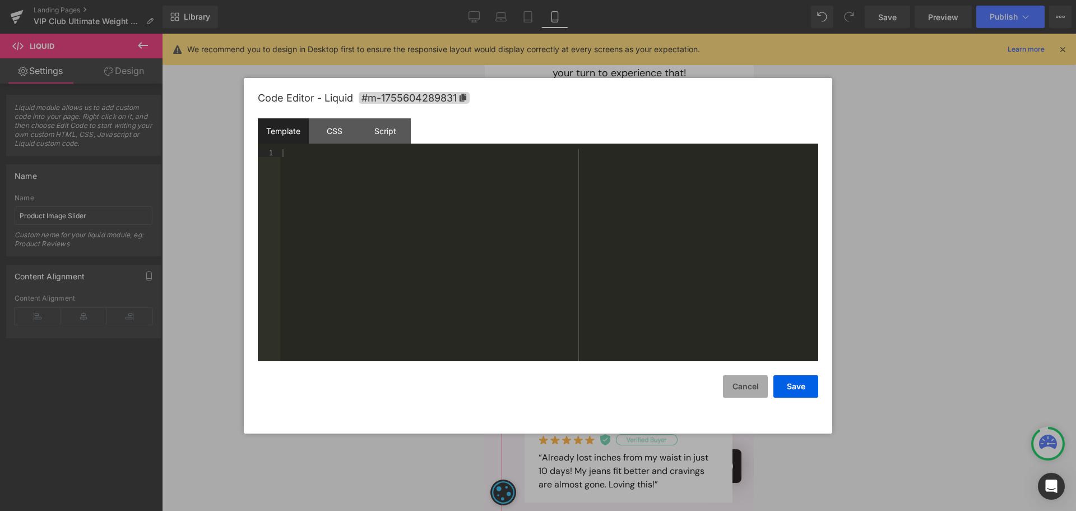
click at [724, 383] on button "Cancel" at bounding box center [745, 386] width 45 height 22
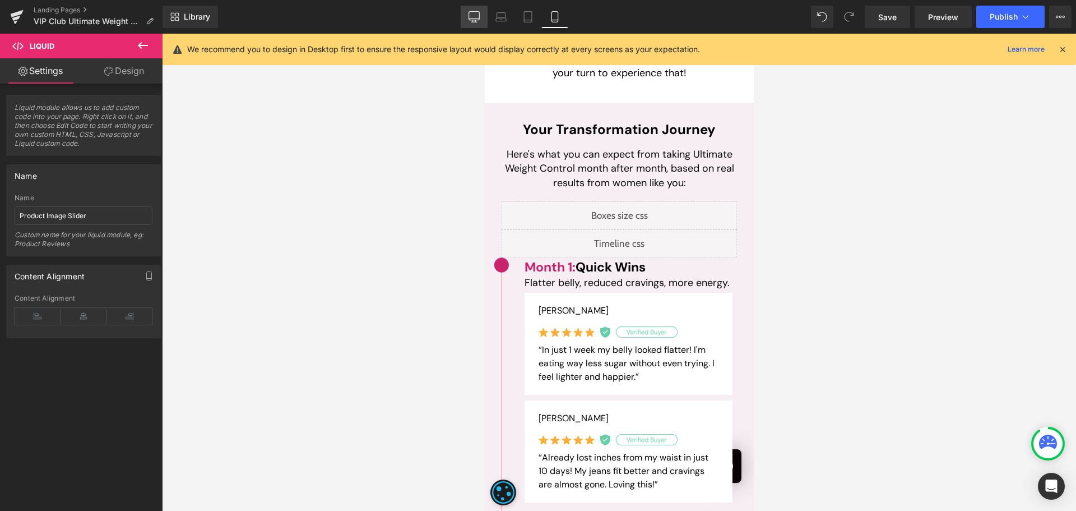
click at [474, 10] on link "Desktop" at bounding box center [474, 17] width 27 height 22
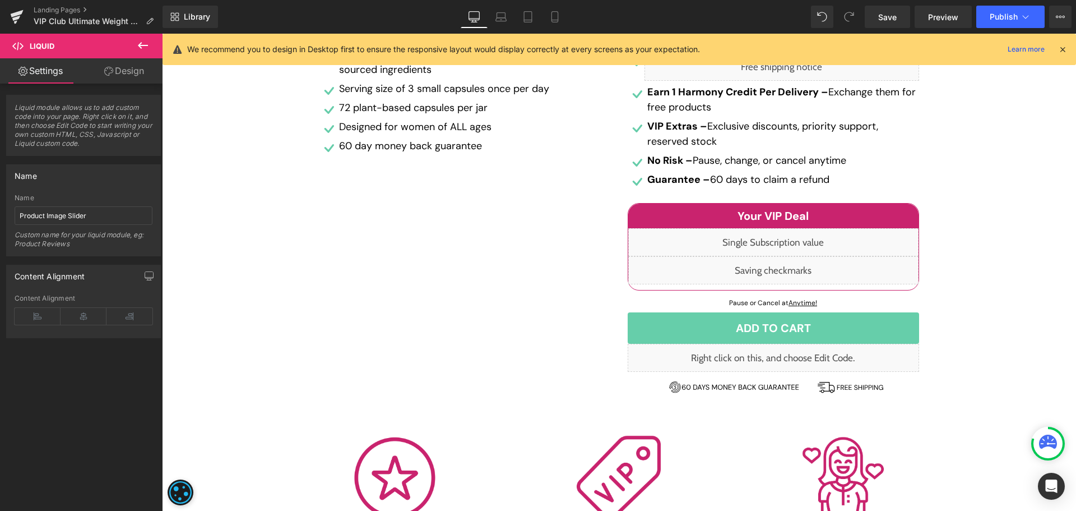
scroll to position [392, 0]
click at [771, 323] on span "Button" at bounding box center [773, 326] width 26 height 13
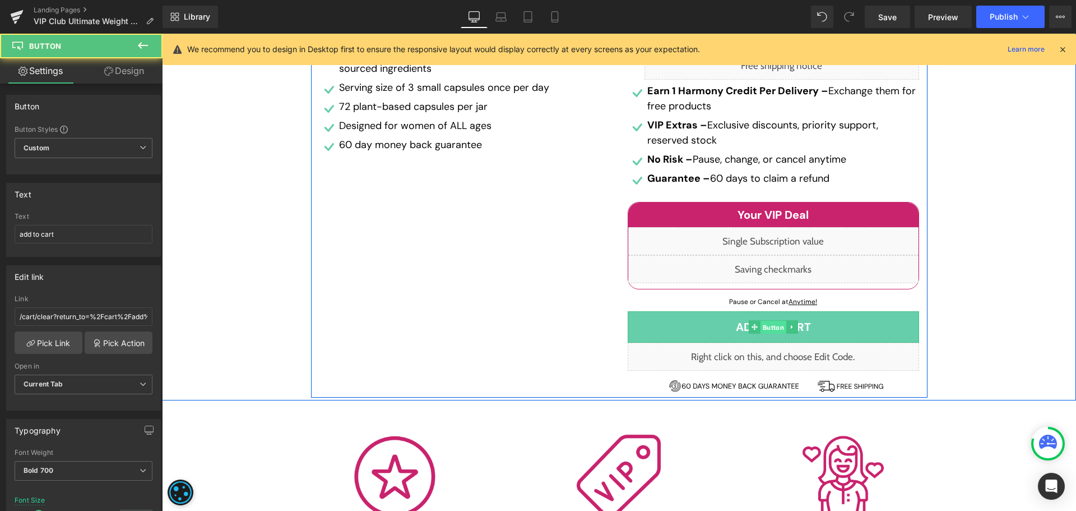
click at [771, 323] on span "Button" at bounding box center [773, 327] width 26 height 13
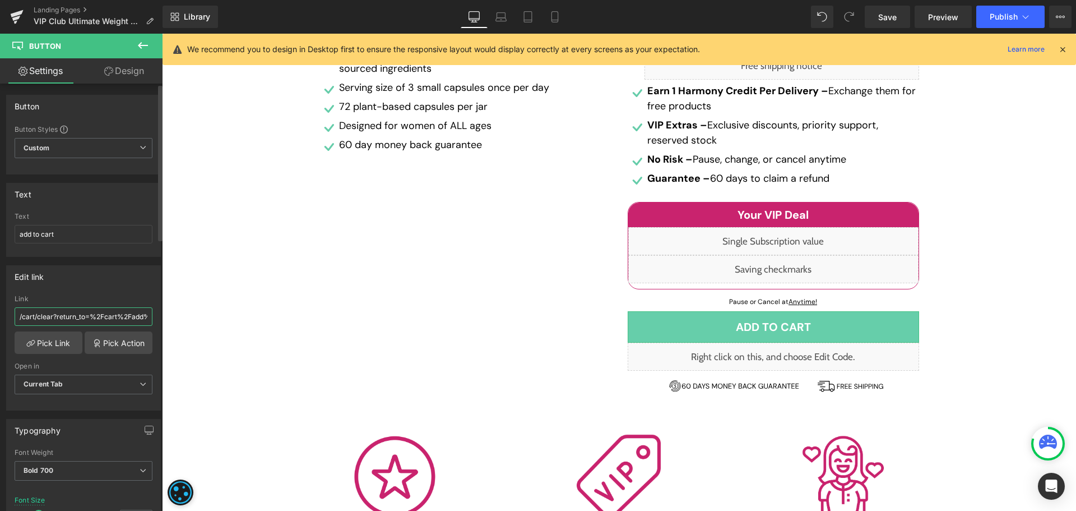
click at [98, 315] on input "/cart/clear?return_to=%2Fcart%2Fadd%3Fitems%5B%5D%5Bid%5D%3D41811509968970%26it…" at bounding box center [84, 316] width 138 height 18
